Goal: Information Seeking & Learning: Learn about a topic

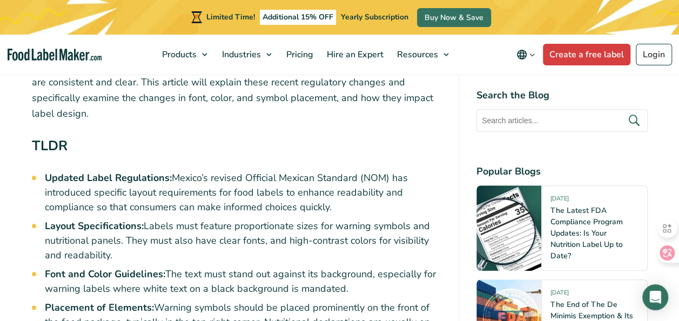
scroll to position [540, 0]
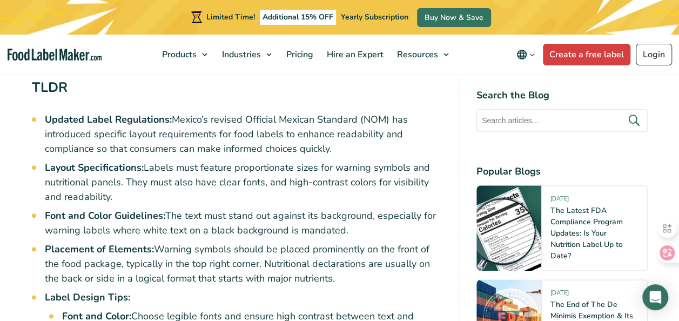
click at [207, 214] on li "Font and Color Guidelines: The text must stand out against its background, espe…" at bounding box center [243, 223] width 397 height 29
click at [273, 249] on li "Placement of Elements: Warning symbols should be placed prominently on the fron…" at bounding box center [243, 264] width 397 height 44
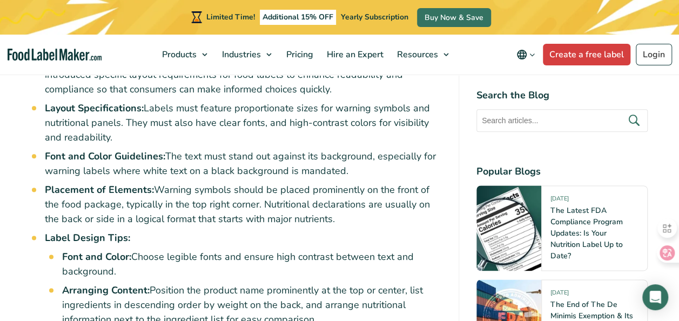
scroll to position [540, 0]
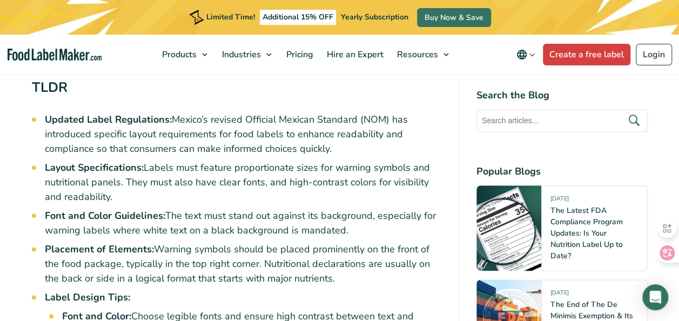
click at [140, 180] on li "Layout Specifications: Labels must feature proportionate sizes for warning symb…" at bounding box center [243, 182] width 397 height 44
click at [128, 202] on li "Layout Specifications: Labels must feature proportionate sizes for warning symb…" at bounding box center [243, 182] width 397 height 44
click at [51, 215] on strong "Font and Color Guidelines:" at bounding box center [105, 215] width 120 height 13
click at [159, 219] on strong "Font and Color Guidelines:" at bounding box center [105, 215] width 120 height 13
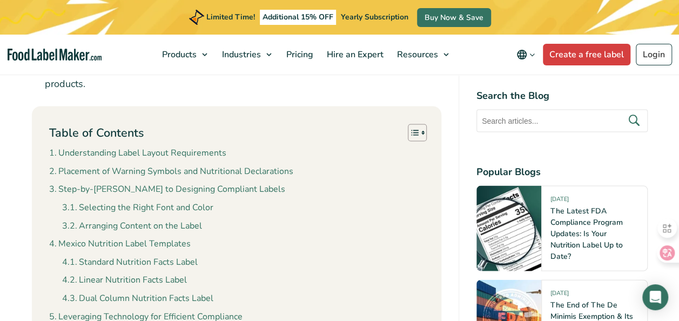
scroll to position [1027, 0]
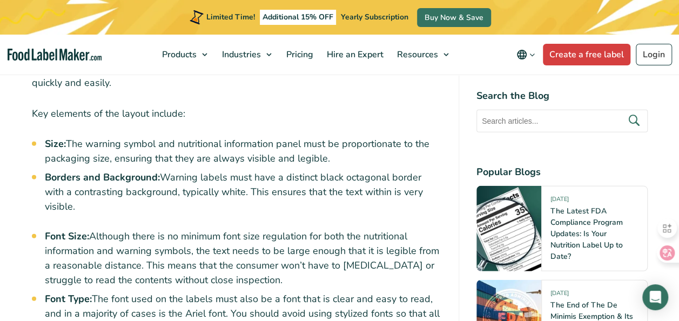
scroll to position [1459, 0]
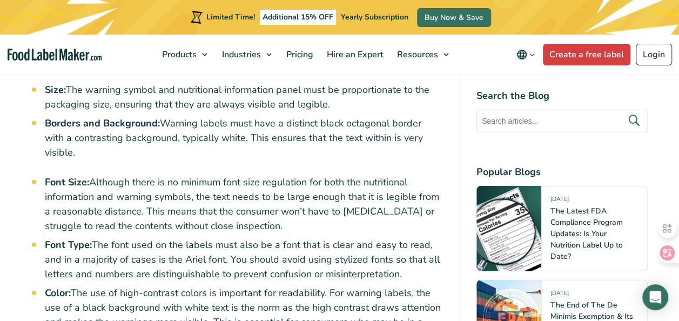
scroll to position [1513, 0]
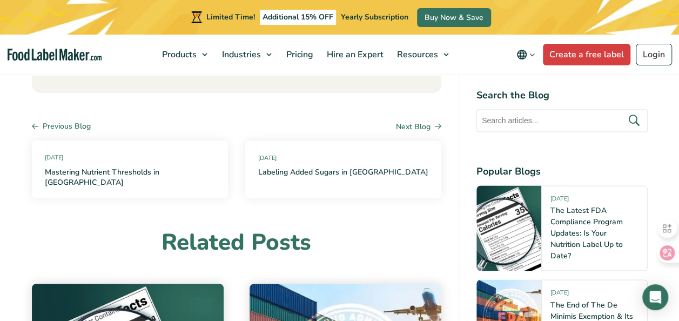
scroll to position [4808, 0]
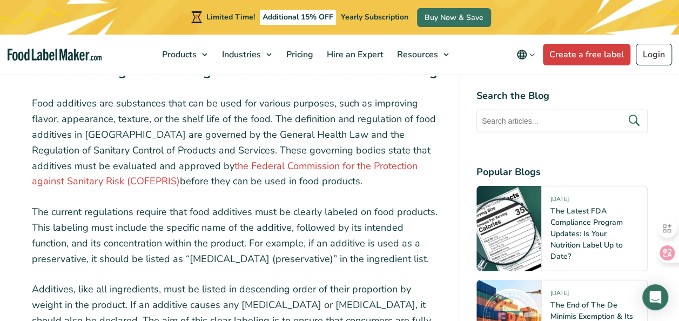
scroll to position [1243, 0]
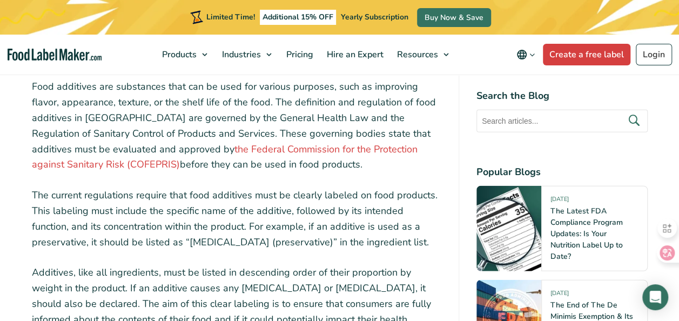
click at [211, 112] on p "Food additives are substances that can be used for various purposes, such as im…" at bounding box center [237, 125] width 410 height 93
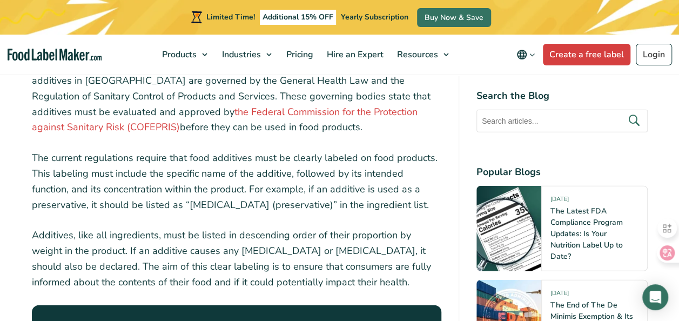
scroll to position [1297, 0]
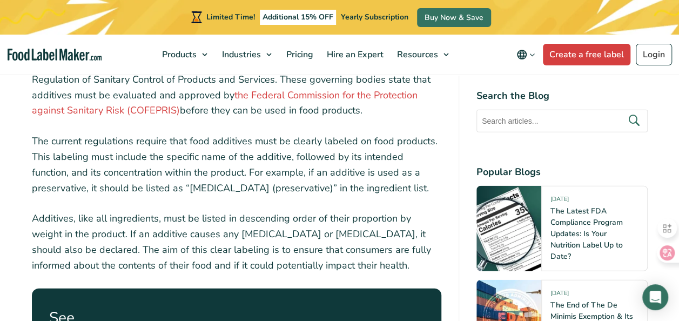
click at [173, 178] on p "The current regulations require that food additives must be clearly labeled on …" at bounding box center [237, 164] width 410 height 62
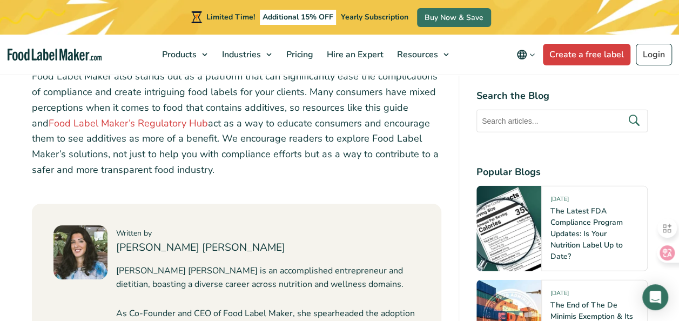
scroll to position [3566, 0]
